Goal: Navigation & Orientation: Go to known website

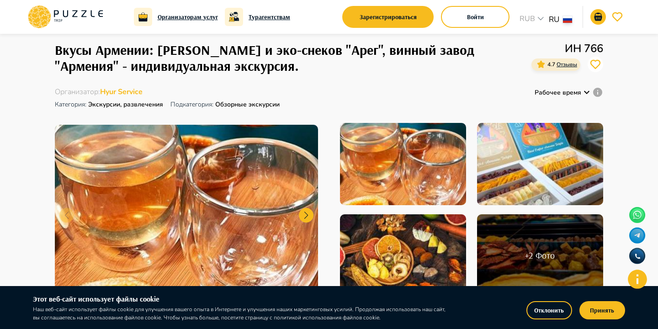
scroll to position [23, 0]
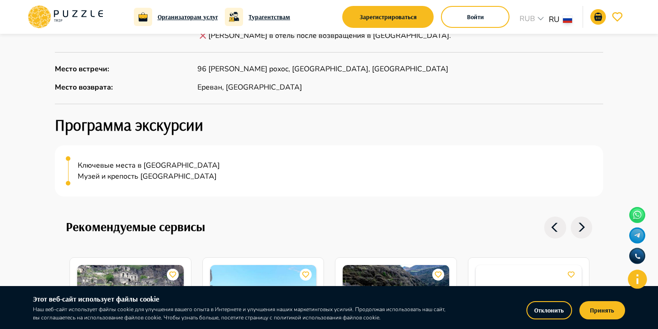
scroll to position [1165, 0]
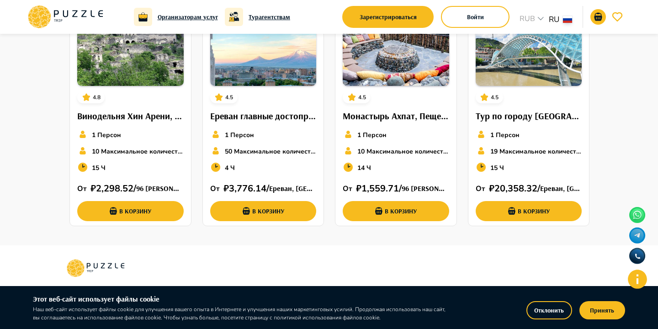
click at [91, 21] on icon at bounding box center [66, 17] width 78 height 24
